Goal: Information Seeking & Learning: Learn about a topic

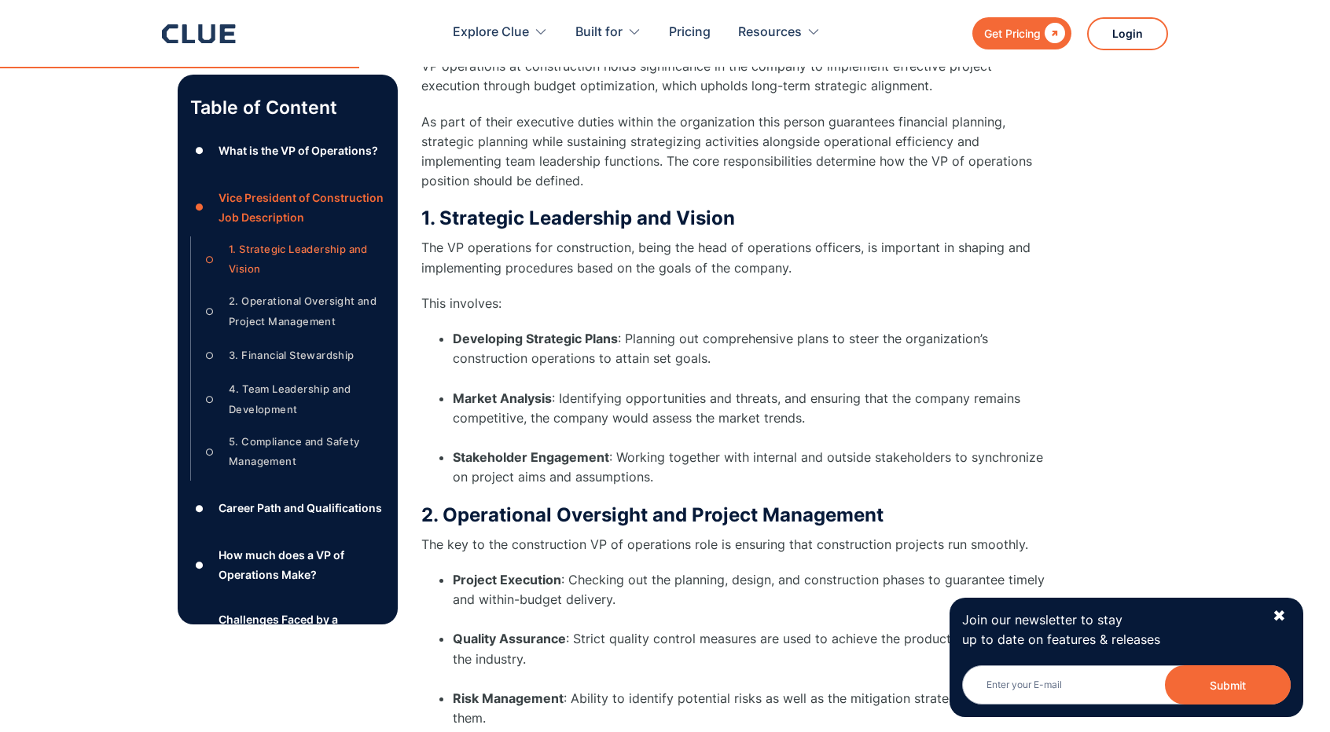
scroll to position [1466, 0]
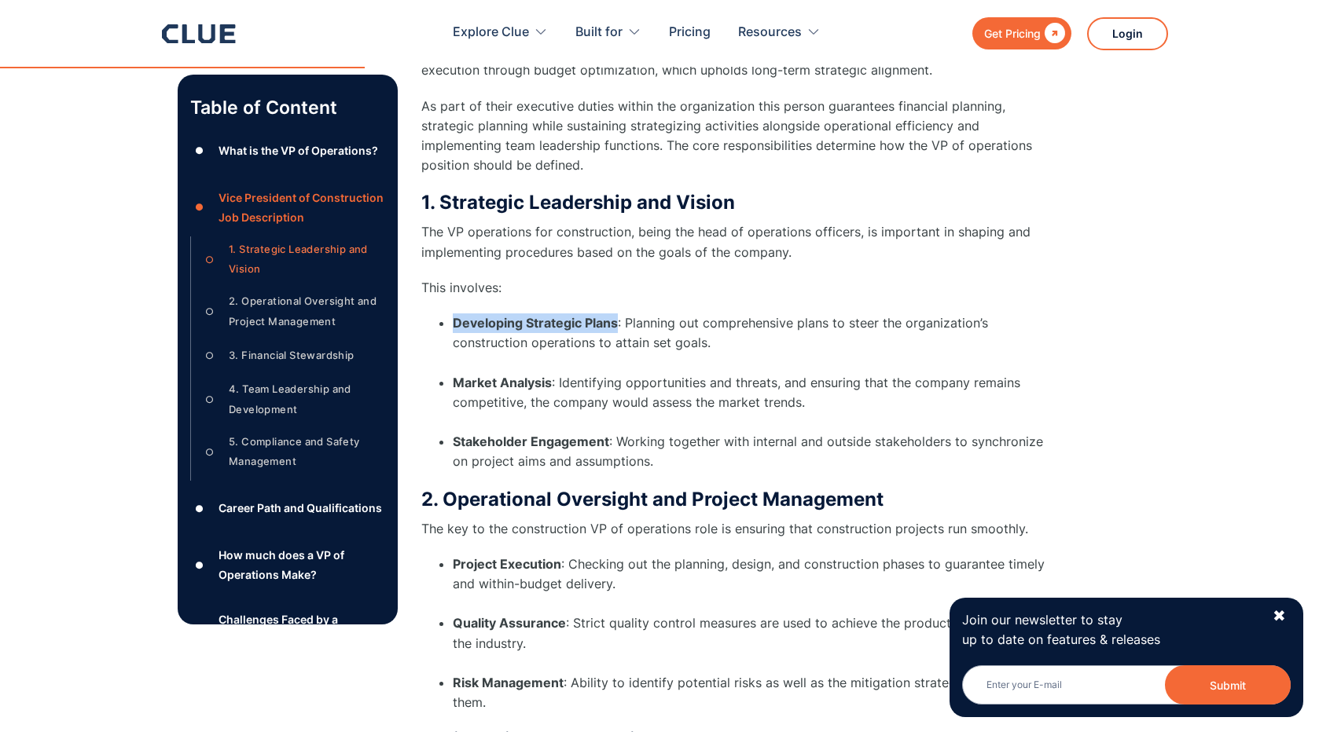
drag, startPoint x: 454, startPoint y: 304, endPoint x: 616, endPoint y: 293, distance: 162.2
click at [616, 314] on li "Developing Strategic Plans : Planning out comprehensive plans to steer the orga…" at bounding box center [751, 344] width 597 height 60
copy strong "Developing Strategic Plans"
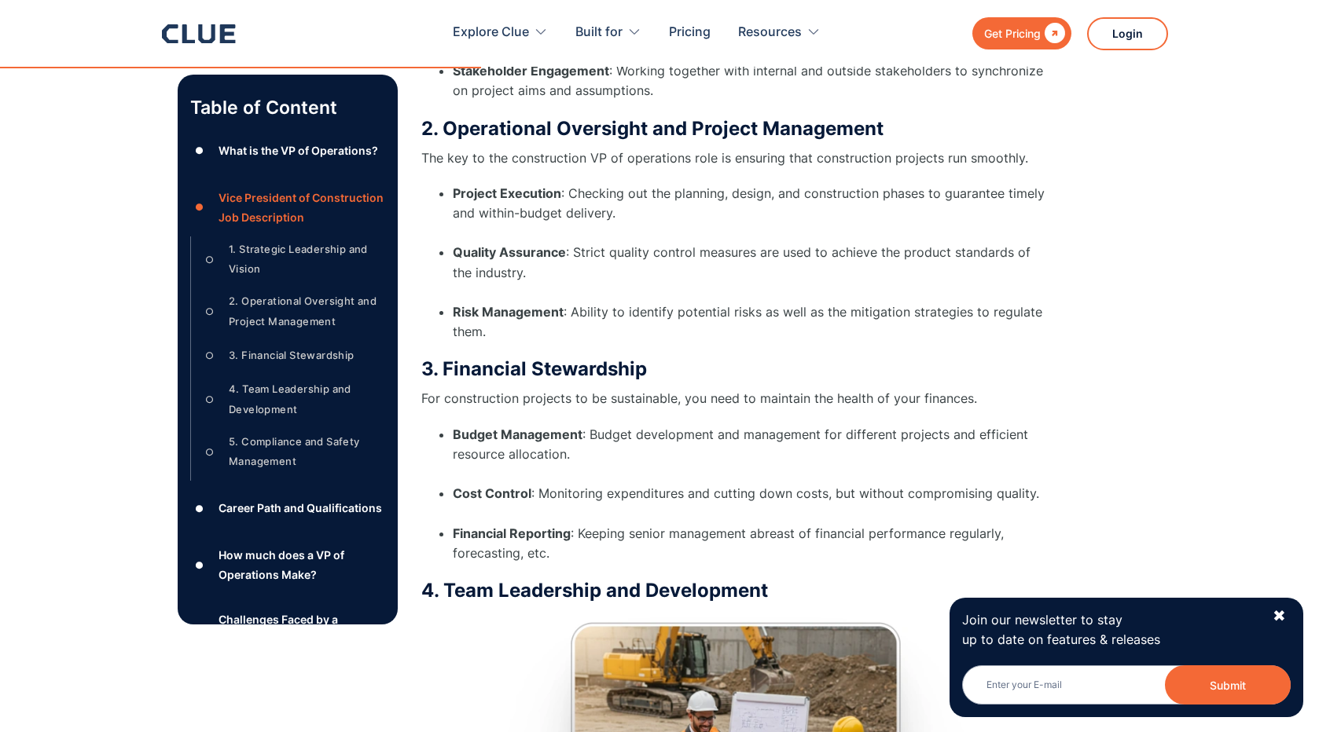
scroll to position [1833, 0]
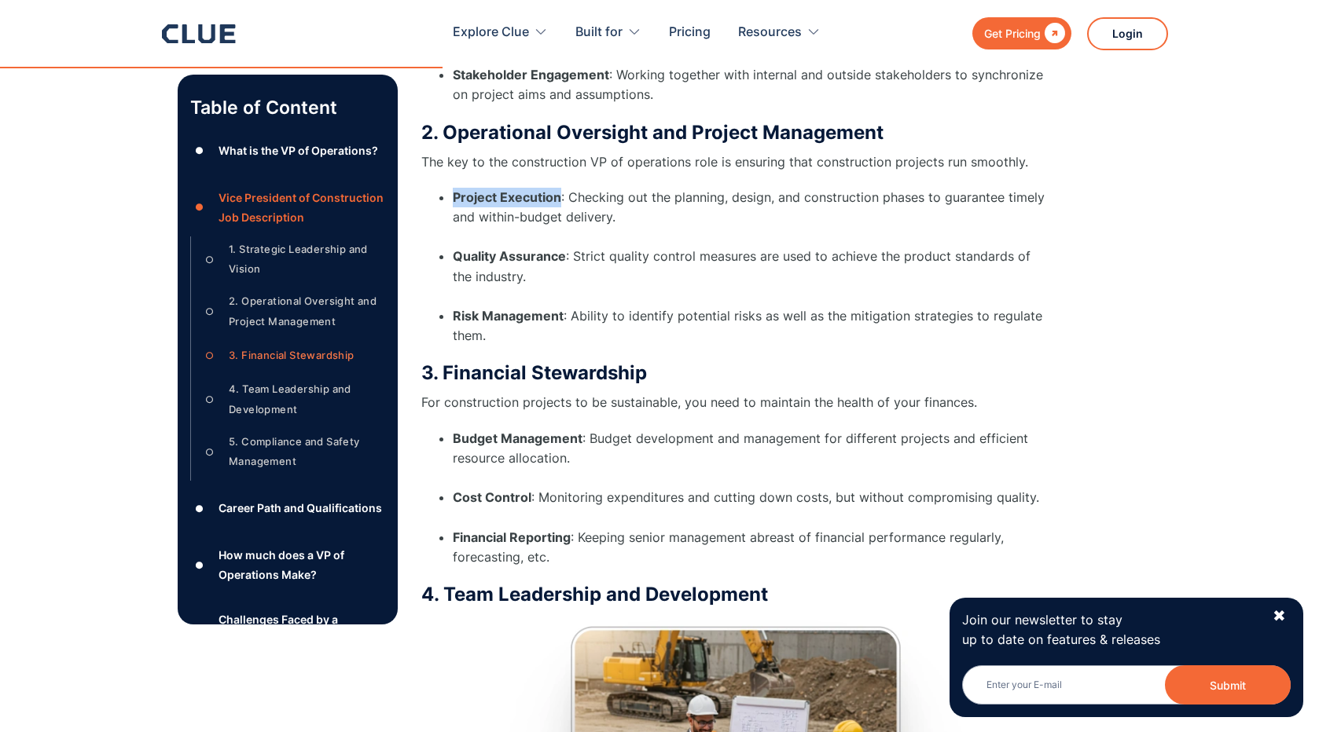
drag, startPoint x: 453, startPoint y: 177, endPoint x: 556, endPoint y: 172, distance: 103.8
click at [556, 189] on strong "Project Execution" at bounding box center [507, 197] width 108 height 16
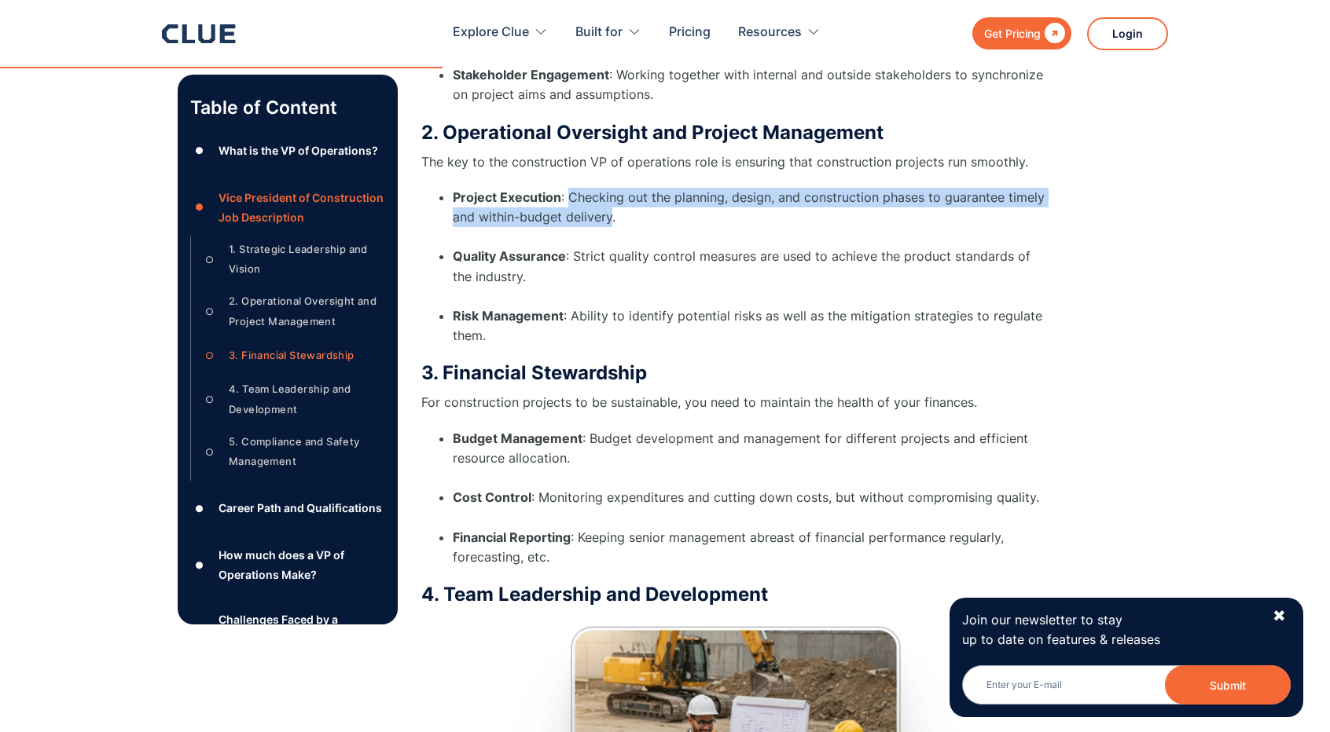
drag, startPoint x: 570, startPoint y: 181, endPoint x: 613, endPoint y: 196, distance: 45.0
click at [613, 196] on li "Project Execution : Checking out the planning, design, and construction phases …" at bounding box center [751, 218] width 597 height 60
copy li "Checking out the planning, design, and construction phases to guarantee timely …"
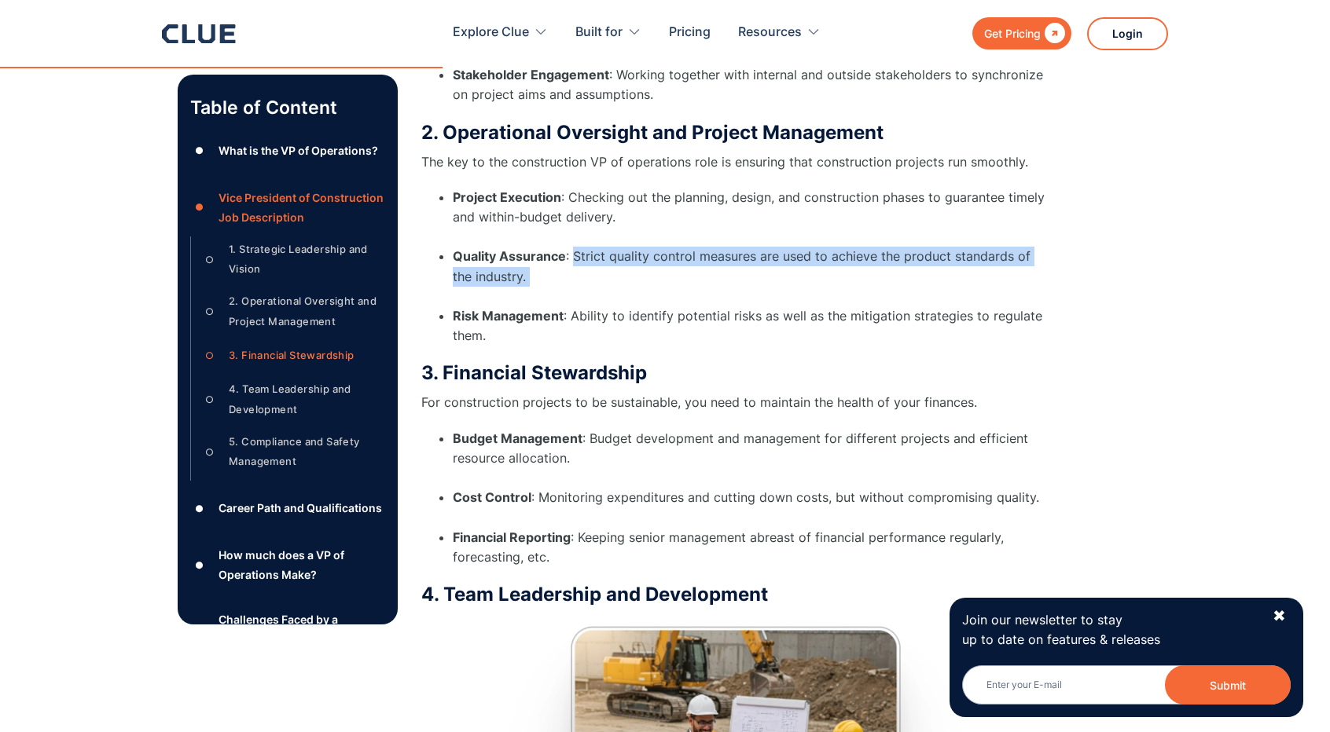
drag, startPoint x: 574, startPoint y: 233, endPoint x: 1018, endPoint y: 268, distance: 445.3
click at [1018, 268] on li "Quality Assurance : Strict quality control measures are used to achieve the pro…" at bounding box center [751, 277] width 597 height 60
copy li "Strict quality control measures are used to achieve the product standards of th…"
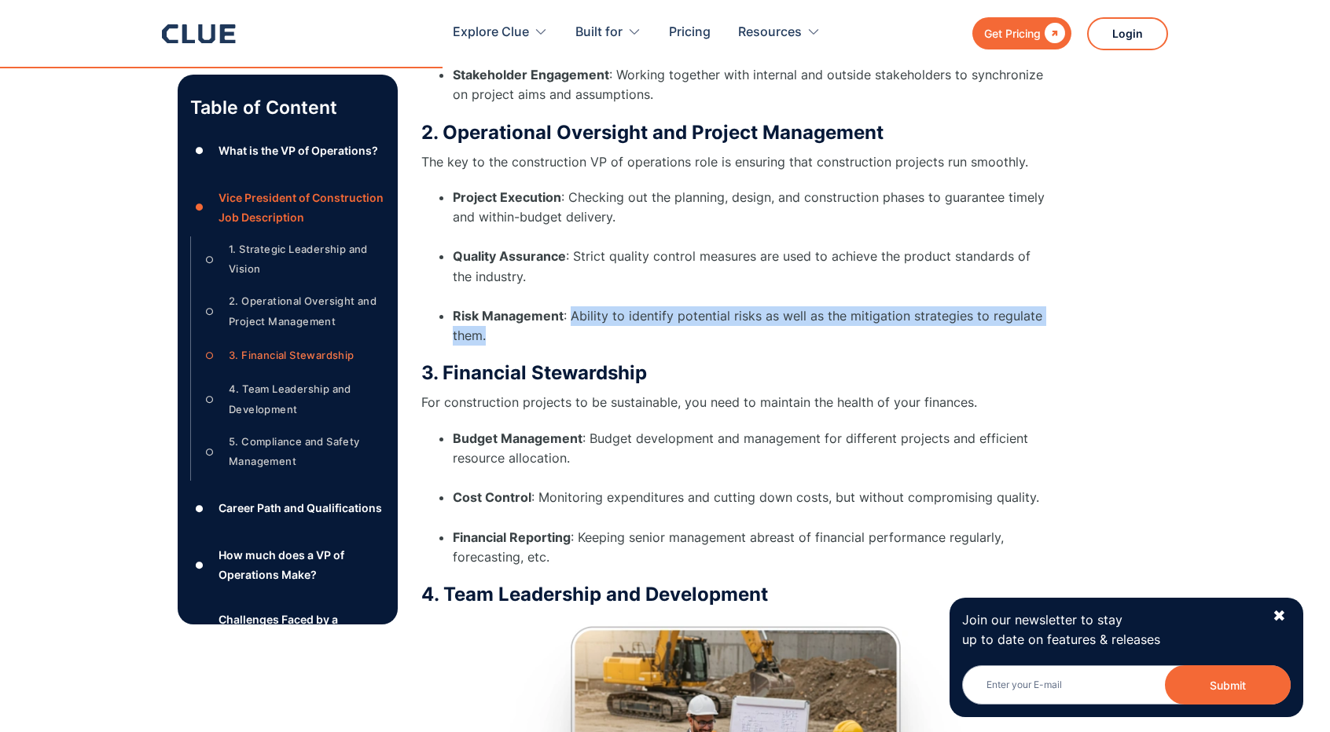
drag, startPoint x: 572, startPoint y: 292, endPoint x: 619, endPoint y: 312, distance: 51.4
click at [619, 312] on li "Risk Management : Ability to identify potential risks as well as the mitigation…" at bounding box center [751, 325] width 597 height 39
copy li "Ability to identify potential risks as well as the mitigation strategies to reg…"
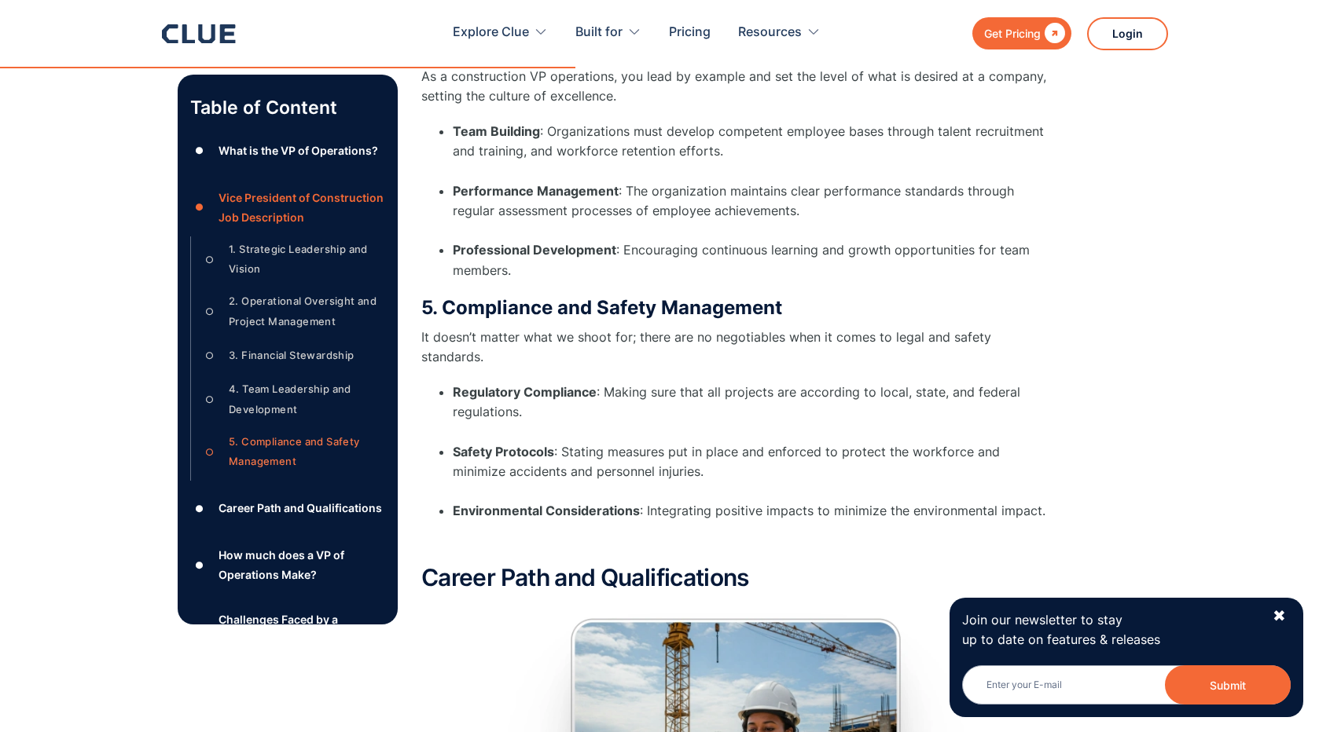
scroll to position [2750, 0]
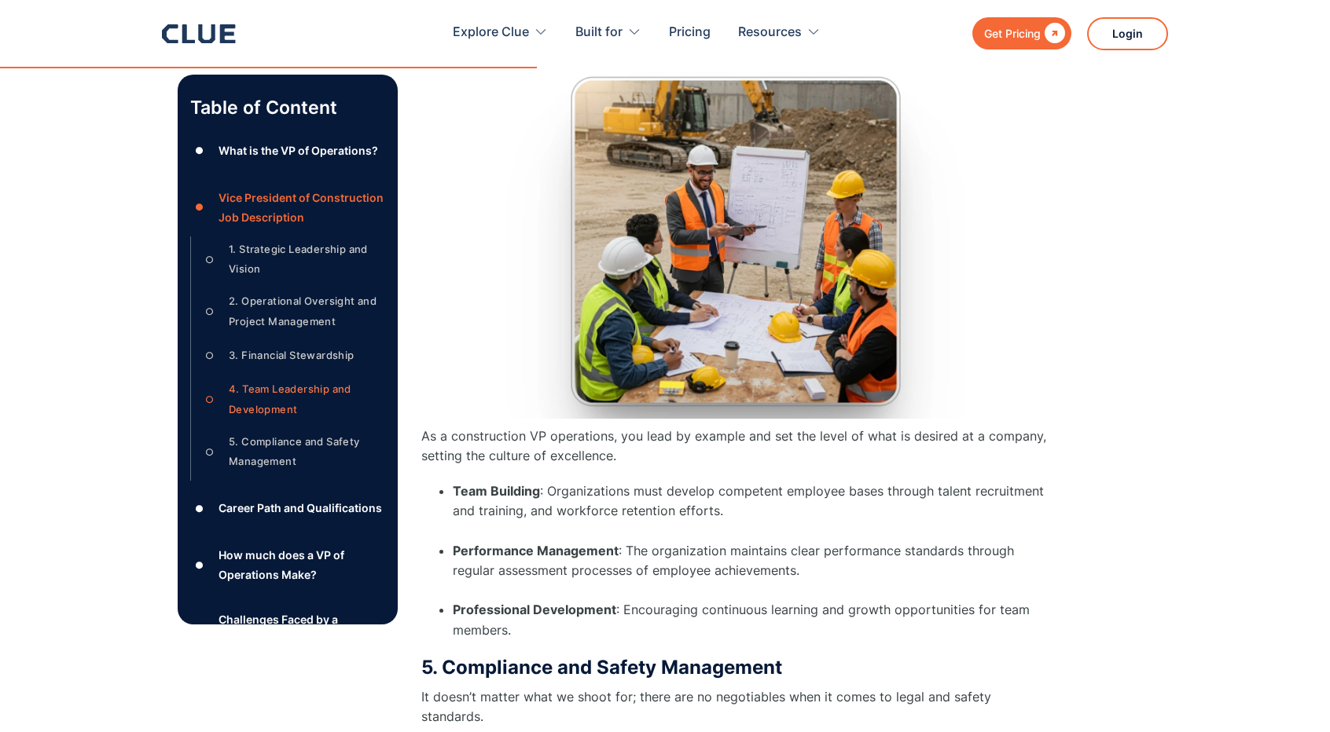
scroll to position [2566, 0]
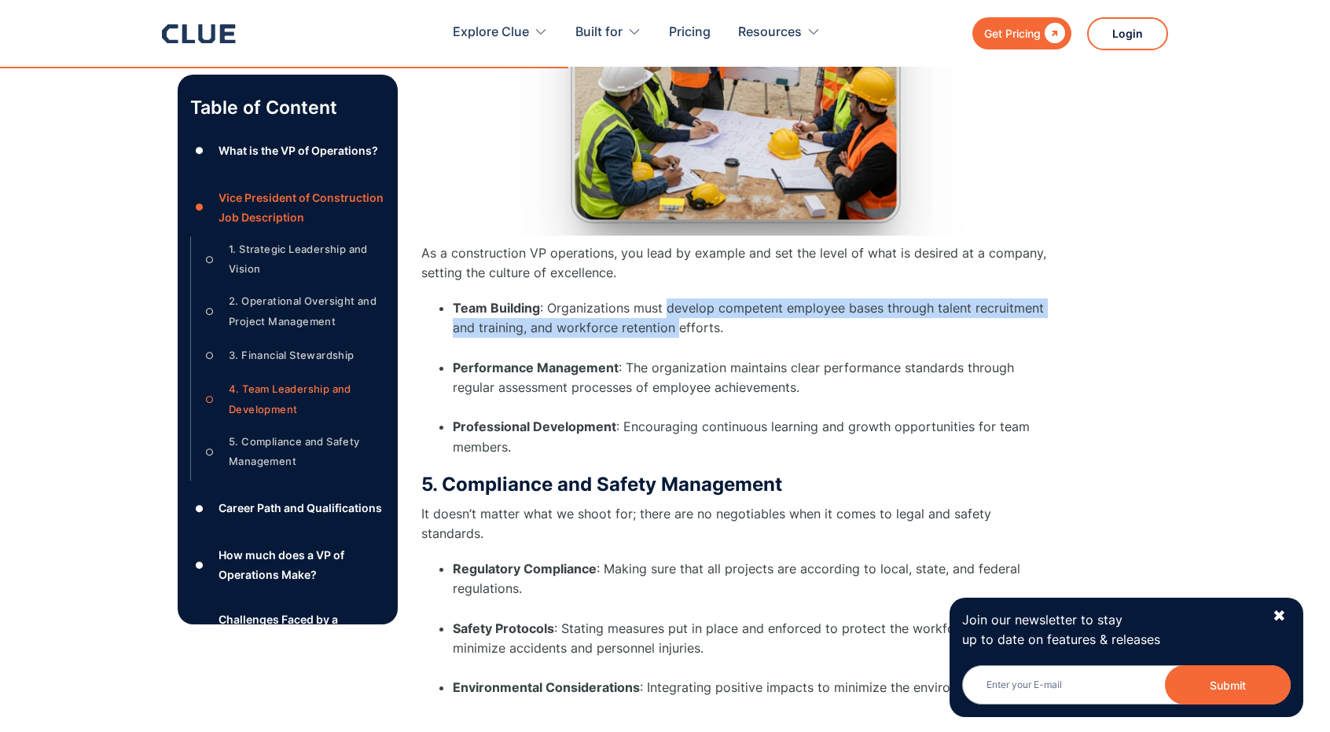
drag, startPoint x: 668, startPoint y: 286, endPoint x: 677, endPoint y: 304, distance: 20.4
click at [677, 304] on li "Team Building : Organizations must develop competent employee bases through tal…" at bounding box center [751, 329] width 597 height 60
click at [754, 299] on li "Team Building : Organizations must develop competent employee bases through tal…" at bounding box center [751, 329] width 597 height 60
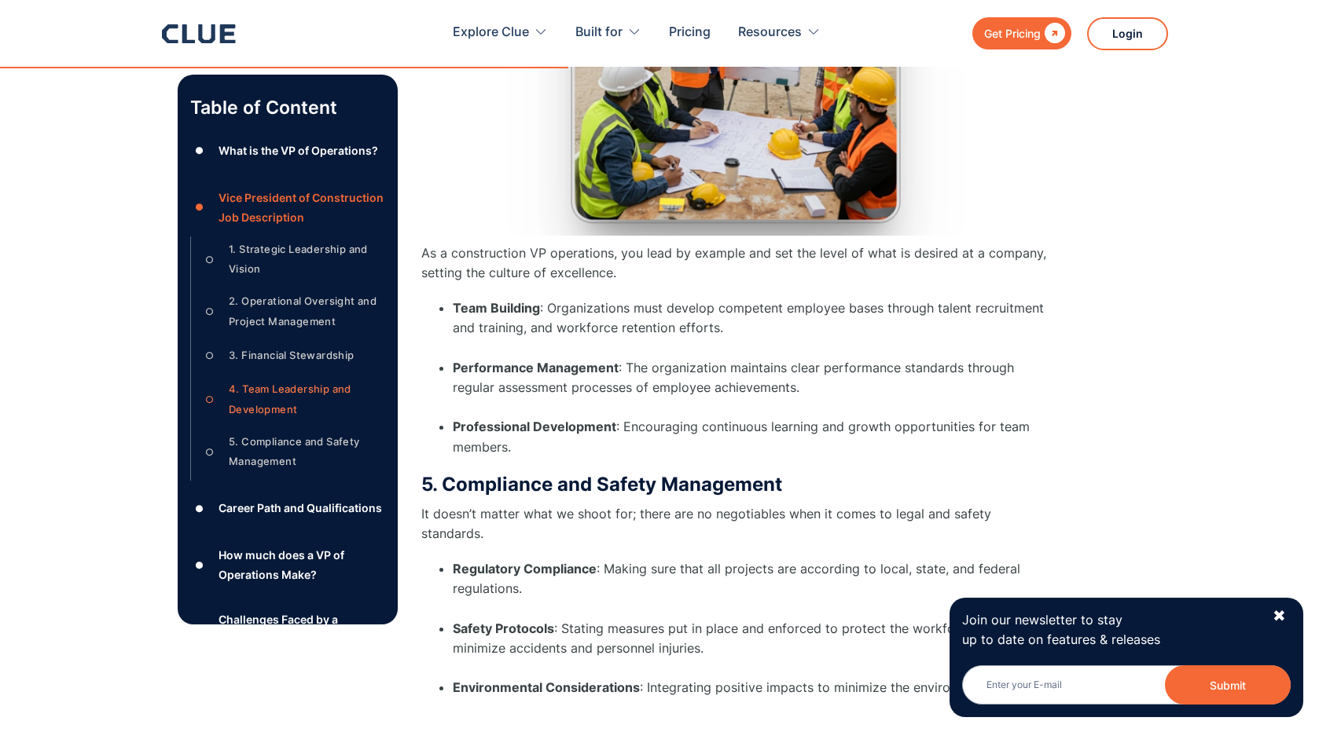
click at [669, 299] on li "Team Building : Organizations must develop competent employee bases through tal…" at bounding box center [751, 329] width 597 height 60
click at [676, 299] on li "Team Building : Organizations must develop competent employee bases through tal…" at bounding box center [751, 329] width 597 height 60
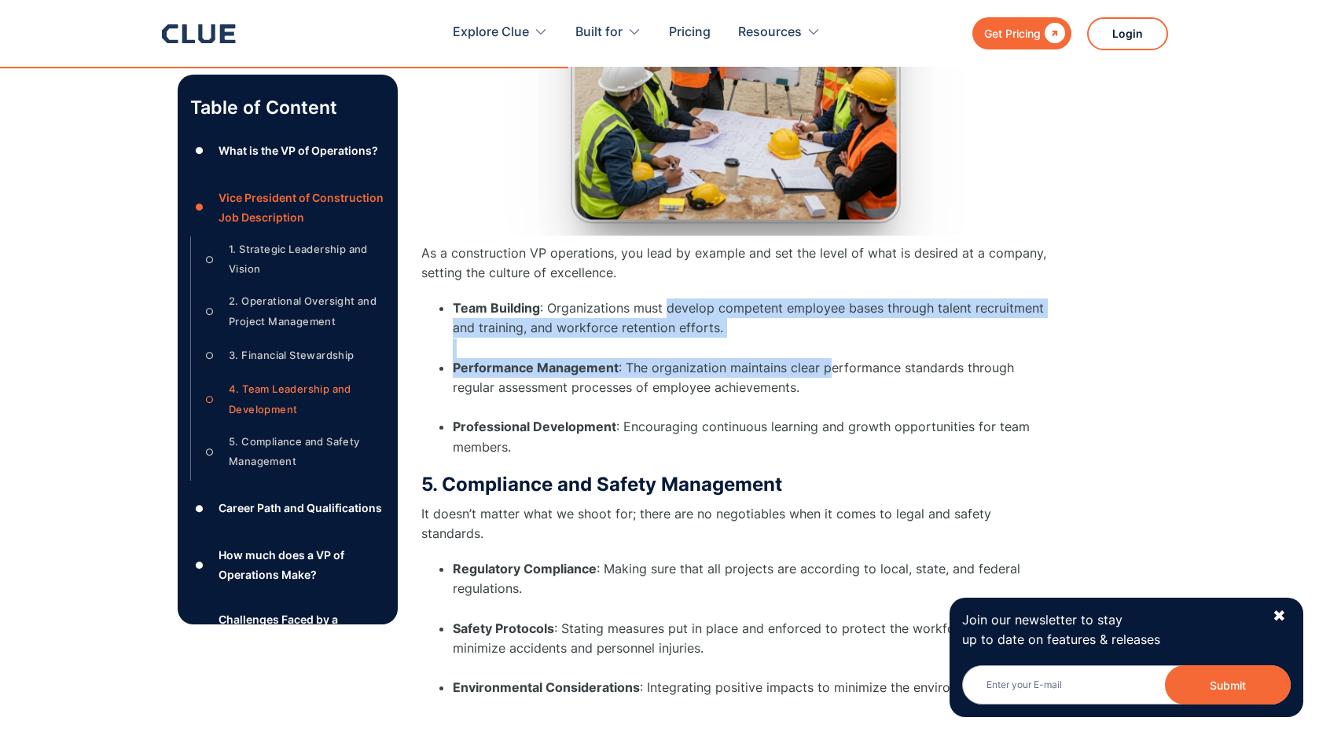
drag, startPoint x: 666, startPoint y: 290, endPoint x: 830, endPoint y: 353, distance: 175.8
click at [830, 353] on ul "Team Building : Organizations must develop competent employee bases through tal…" at bounding box center [735, 378] width 629 height 159
copy ul "develop competent employee bases through talent recruitment and training, and w…"
click at [801, 365] on li "Performance Management : The organization maintains clear performance standards…" at bounding box center [751, 388] width 597 height 60
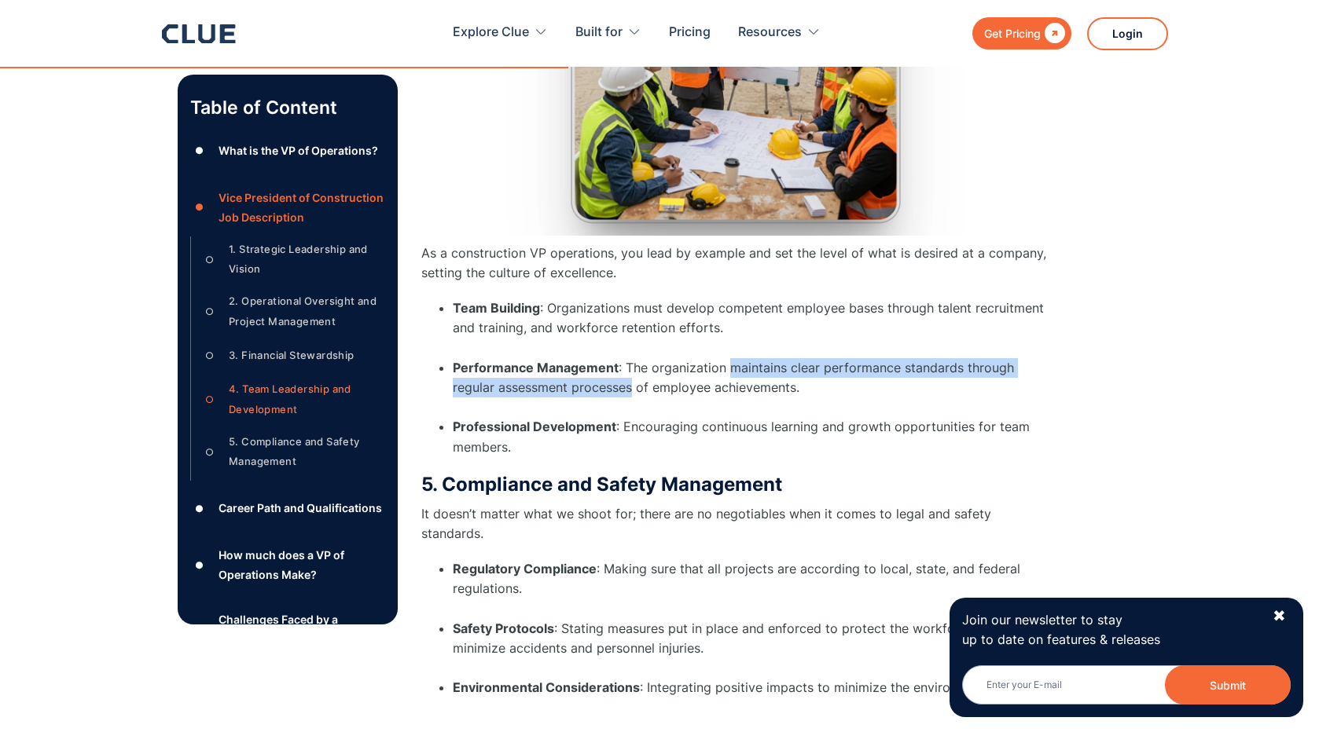
drag, startPoint x: 729, startPoint y: 347, endPoint x: 629, endPoint y: 380, distance: 105.9
click at [634, 373] on li "Performance Management : The organization maintains clear performance standards…" at bounding box center [751, 388] width 597 height 60
copy li "maintains clear performance standards through regular assessment processes"
